Goal: Navigation & Orientation: Find specific page/section

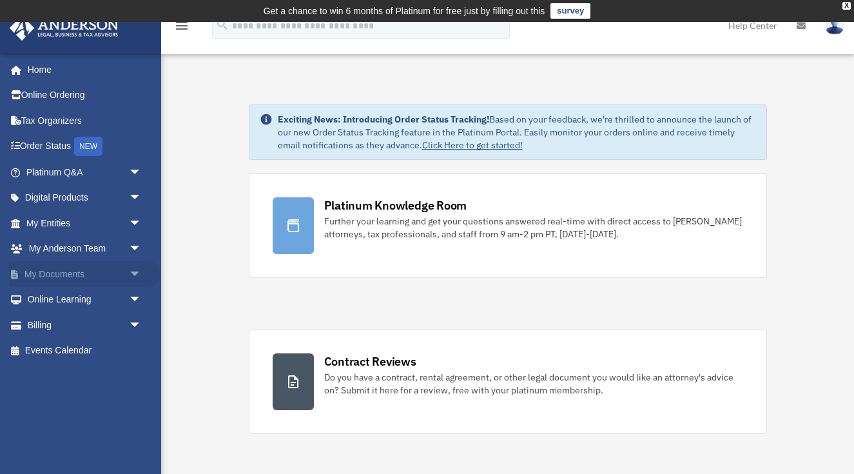
click at [122, 273] on link "My Documents arrow_drop_down" at bounding box center [85, 274] width 152 height 26
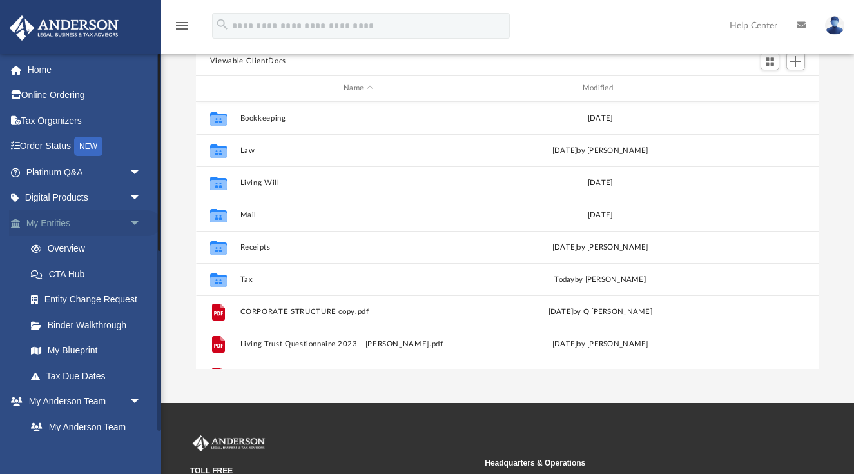
click at [115, 223] on link "My Entities arrow_drop_down" at bounding box center [85, 223] width 152 height 26
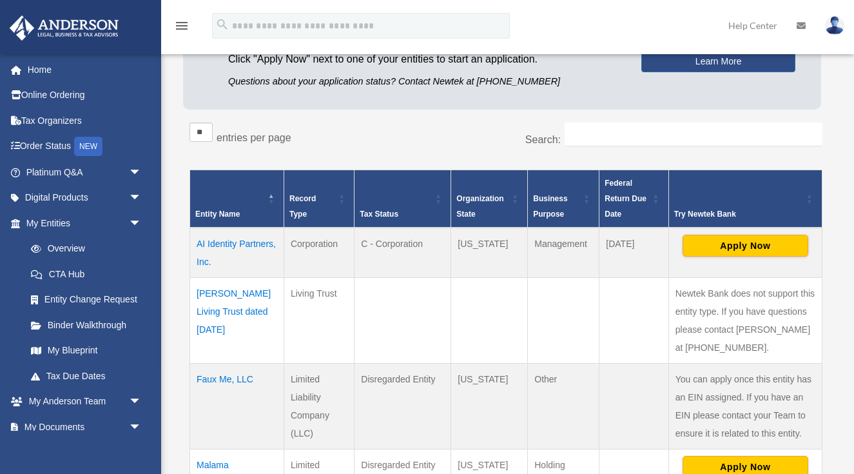
scroll to position [190, 0]
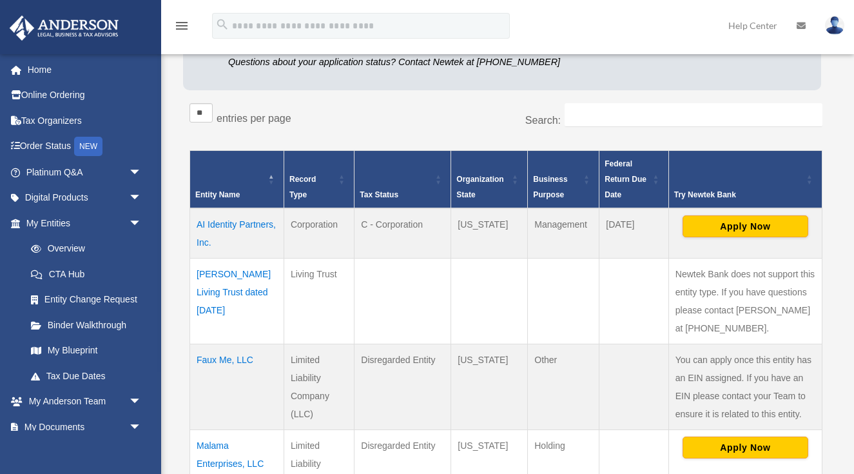
click at [234, 226] on td "AI Identity Partners, Inc." at bounding box center [237, 233] width 94 height 50
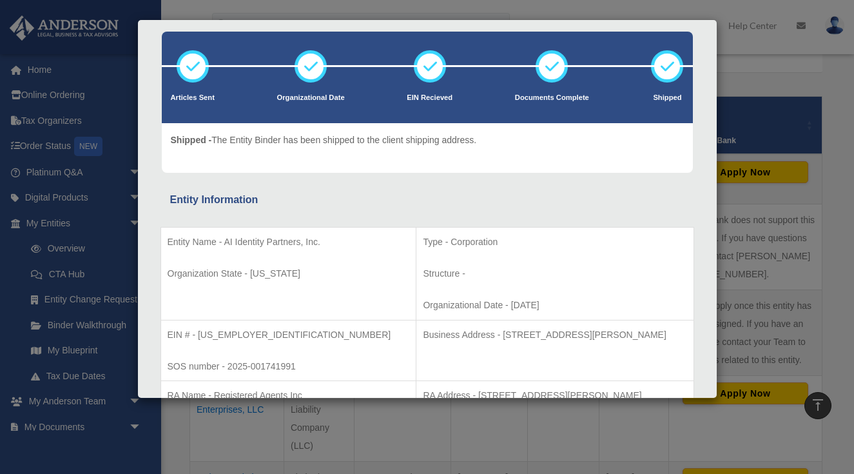
scroll to position [58, 0]
